Goal: Task Accomplishment & Management: Manage account settings

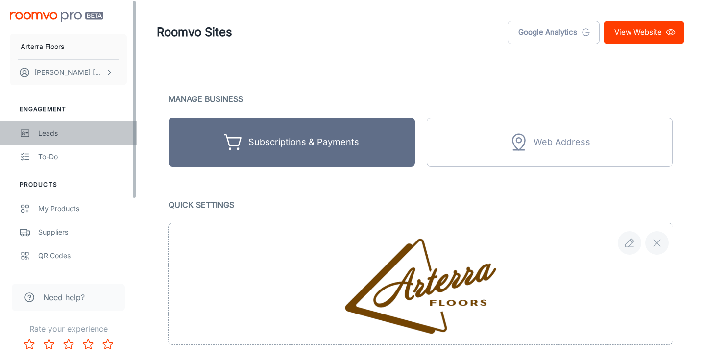
click at [52, 132] on div "Leads" at bounding box center [82, 133] width 89 height 11
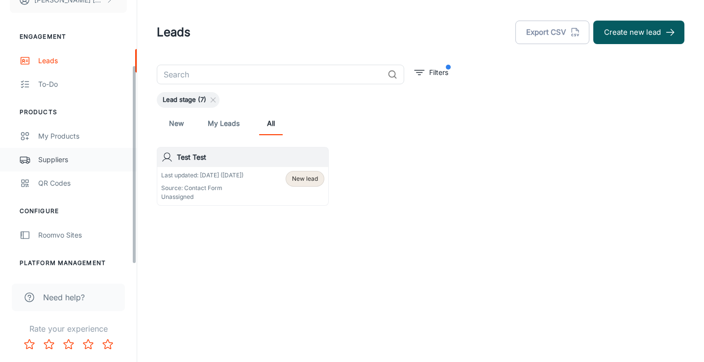
scroll to position [99, 0]
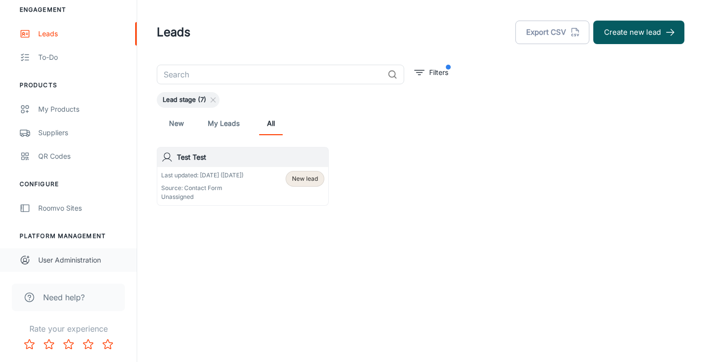
click at [63, 264] on div "User Administration" at bounding box center [82, 260] width 89 height 11
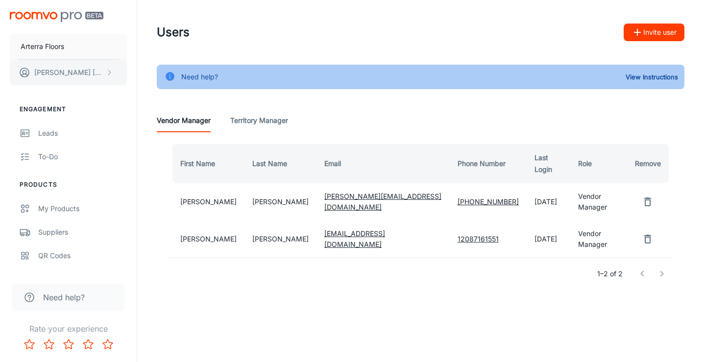
click at [67, 77] on p "[PERSON_NAME]" at bounding box center [68, 72] width 69 height 11
click at [148, 68] on li "User Profile" at bounding box center [153, 72] width 52 height 17
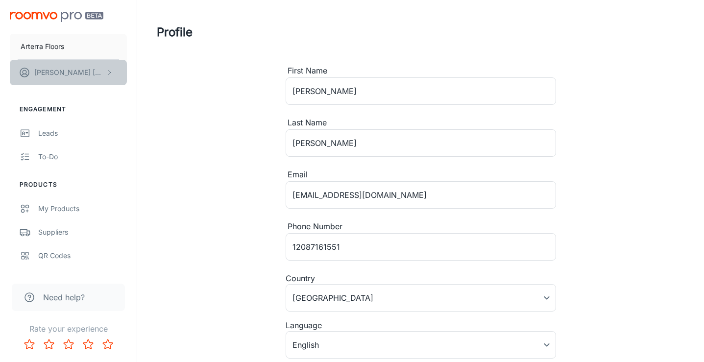
click at [79, 70] on button "[PERSON_NAME]" at bounding box center [68, 72] width 117 height 25
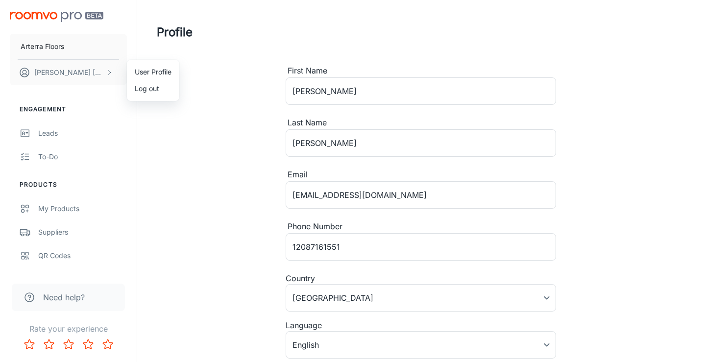
click at [240, 109] on div at bounding box center [352, 181] width 704 height 362
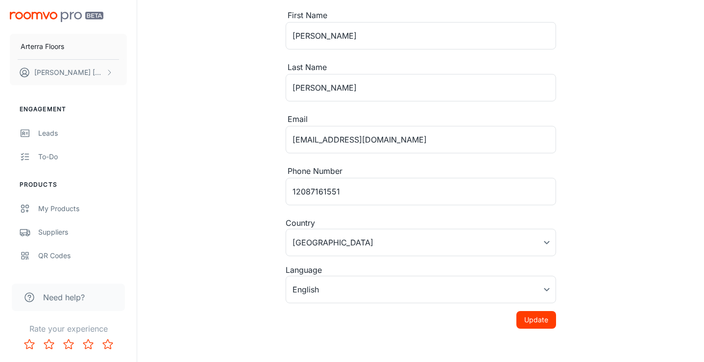
scroll to position [93, 0]
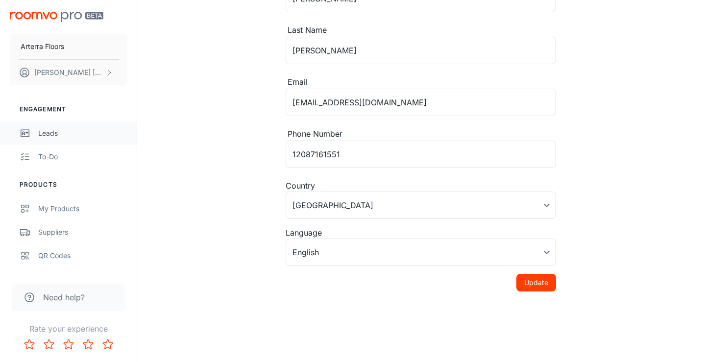
click at [57, 127] on link "Leads" at bounding box center [68, 134] width 137 height 24
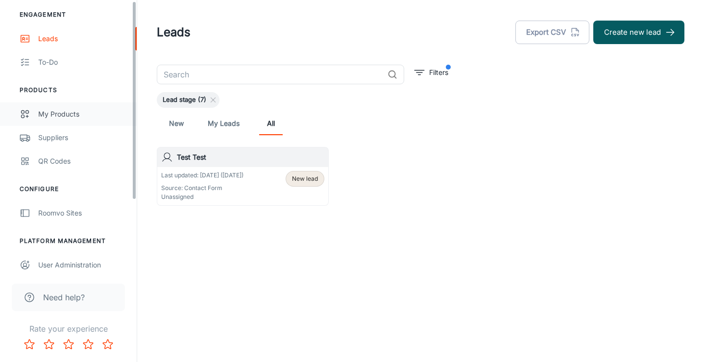
scroll to position [99, 0]
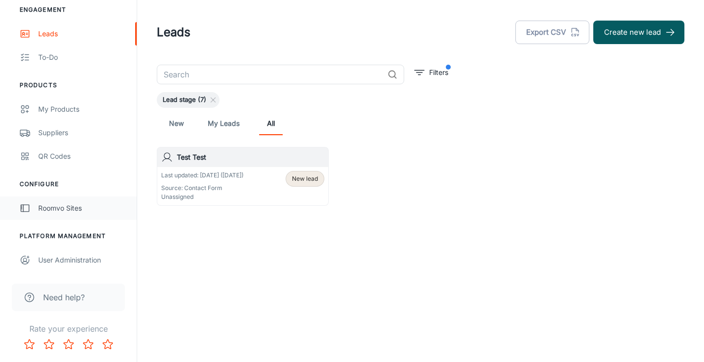
click at [73, 203] on div "Roomvo Sites" at bounding box center [82, 208] width 89 height 11
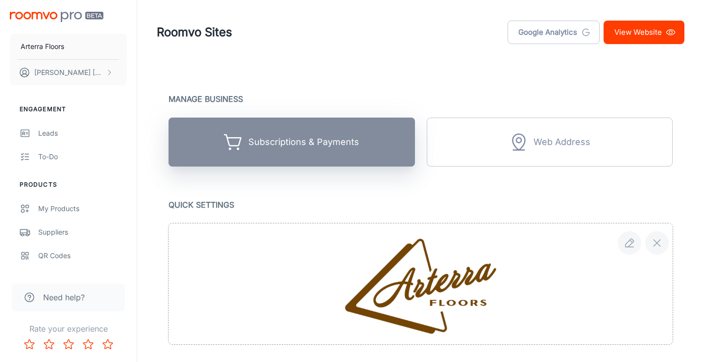
click at [360, 151] on button "Subscriptions & Payments" at bounding box center [292, 142] width 246 height 49
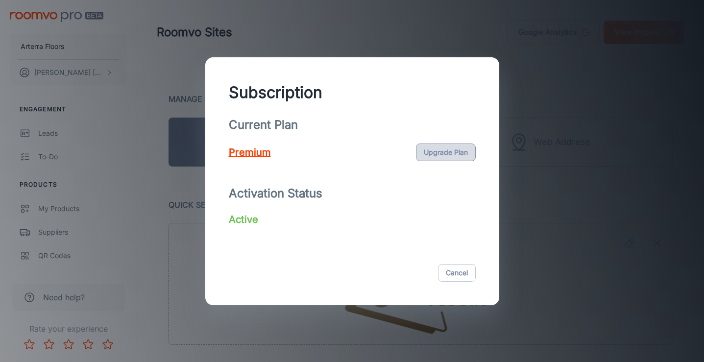
click at [454, 158] on button "Upgrade Plan" at bounding box center [446, 153] width 60 height 18
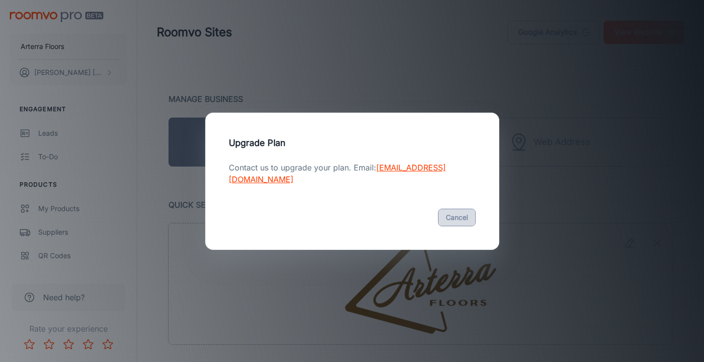
click at [468, 216] on button "Cancel" at bounding box center [457, 218] width 38 height 18
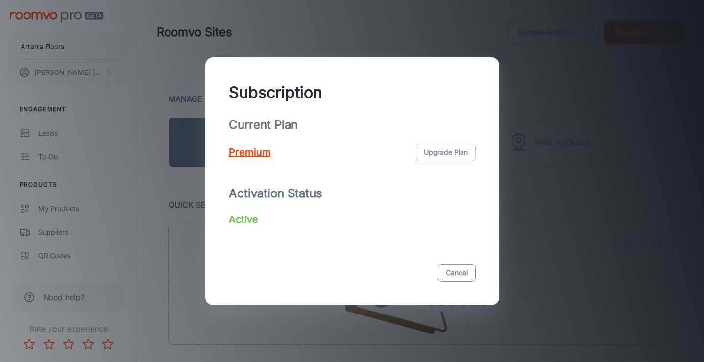
click at [459, 268] on button "Cancel" at bounding box center [457, 273] width 38 height 18
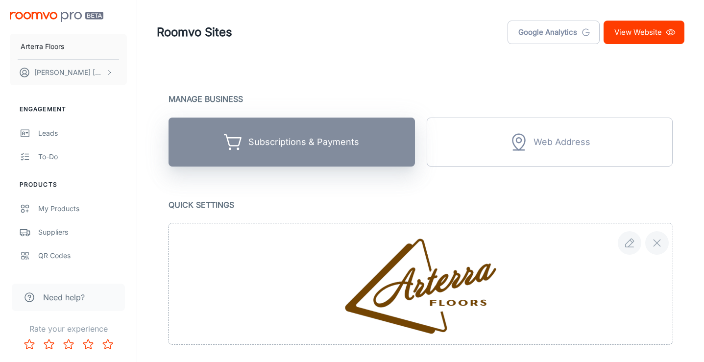
click at [331, 151] on div "Subscriptions & Payments" at bounding box center [291, 142] width 135 height 20
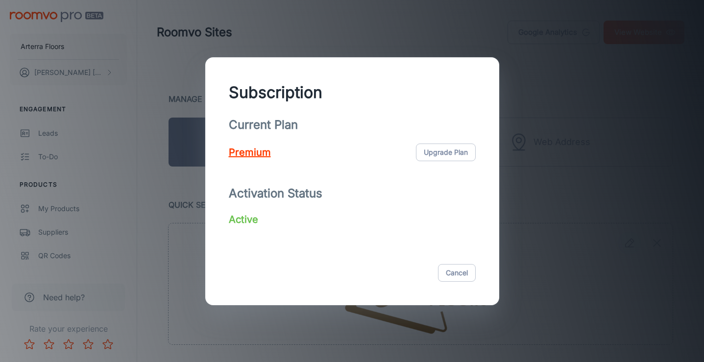
click at [242, 149] on p "Premium" at bounding box center [250, 152] width 42 height 15
click at [244, 219] on p "Active" at bounding box center [243, 219] width 29 height 15
click at [551, 92] on div "Subscription Current Plan Premium Upgrade Plan Activation Status Active Cancel" at bounding box center [352, 181] width 704 height 362
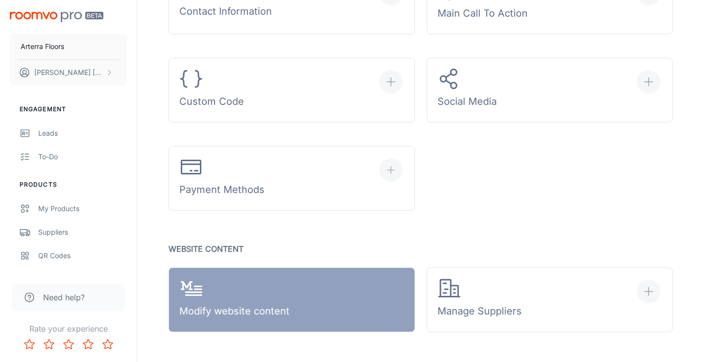
scroll to position [386, 0]
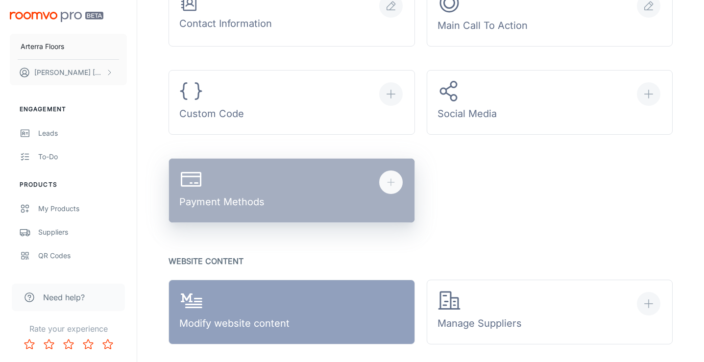
click at [351, 179] on button "Payment Methods" at bounding box center [292, 190] width 246 height 65
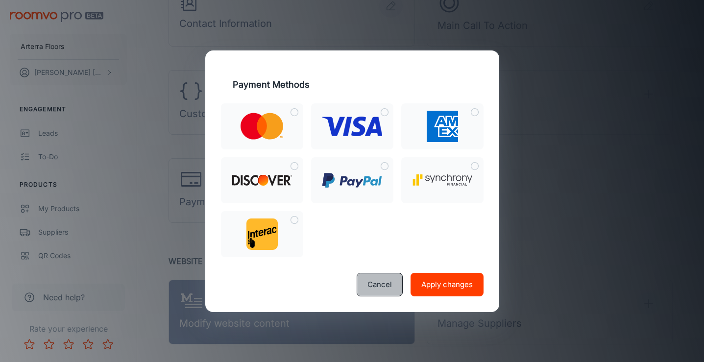
click at [384, 282] on button "Cancel" at bounding box center [380, 285] width 46 height 24
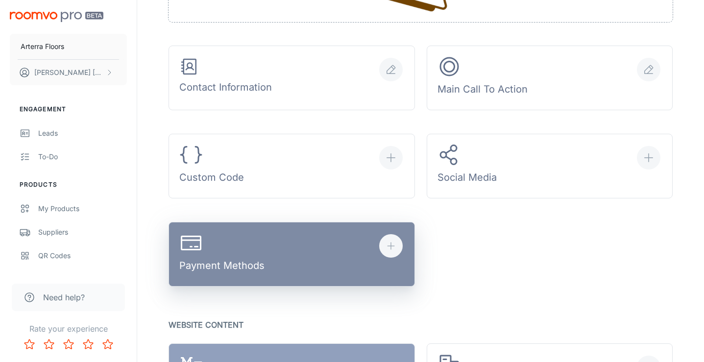
scroll to position [292, 0]
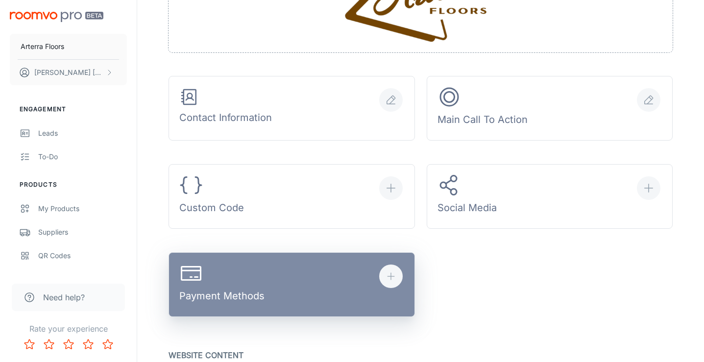
click at [319, 276] on button "Payment Methods" at bounding box center [292, 284] width 246 height 65
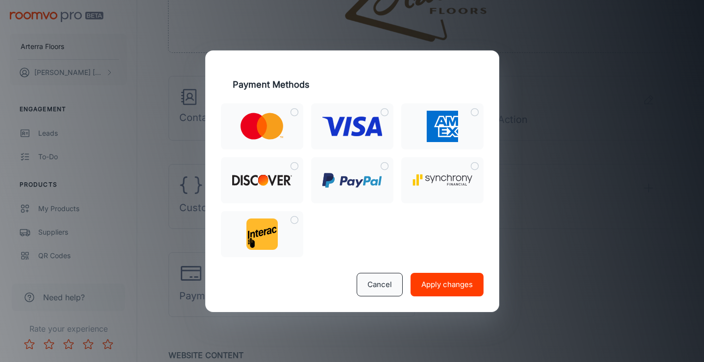
click at [381, 283] on button "Cancel" at bounding box center [380, 285] width 46 height 24
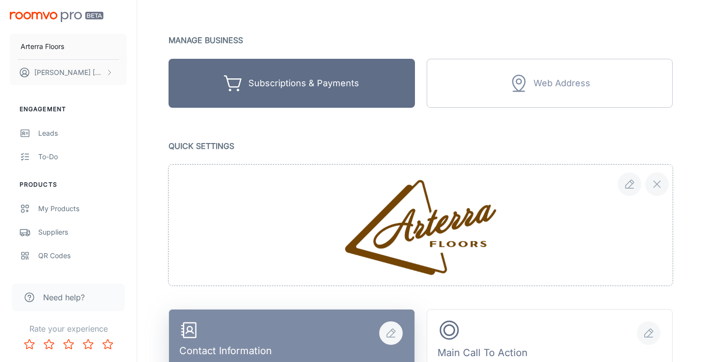
scroll to position [0, 0]
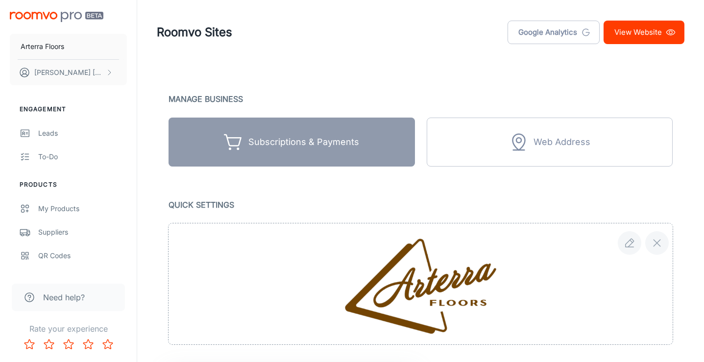
click at [366, 132] on button "Subscriptions & Payments" at bounding box center [292, 142] width 246 height 49
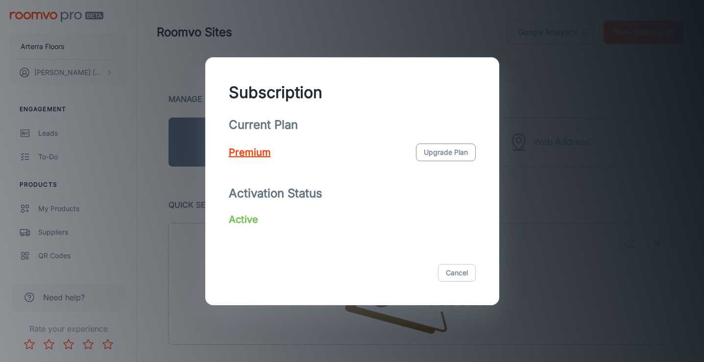
click at [452, 148] on button "Upgrade Plan" at bounding box center [446, 153] width 60 height 18
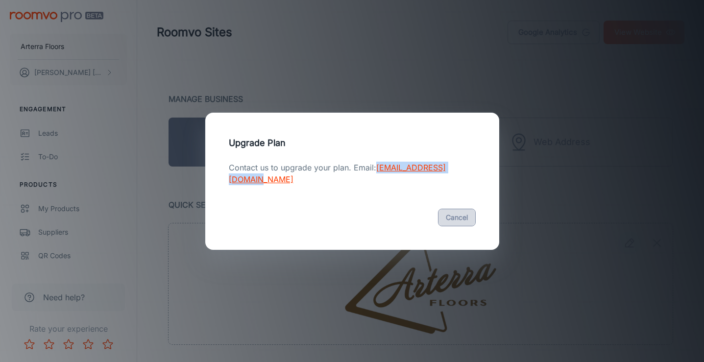
click at [455, 225] on button "Cancel" at bounding box center [457, 218] width 38 height 18
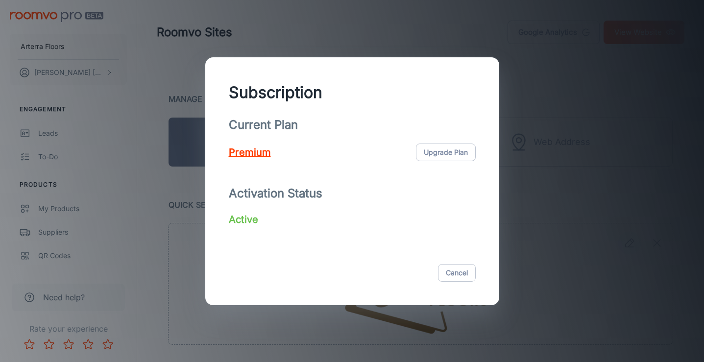
click at [453, 282] on div "Cancel" at bounding box center [352, 272] width 270 height 41
click at [453, 273] on button "Cancel" at bounding box center [457, 273] width 38 height 18
